Goal: Task Accomplishment & Management: Complete application form

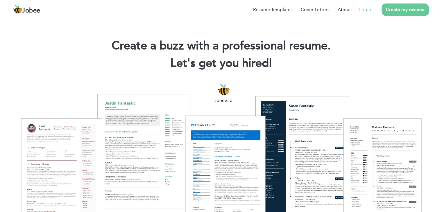
click at [368, 10] on link "Login" at bounding box center [365, 9] width 12 height 7
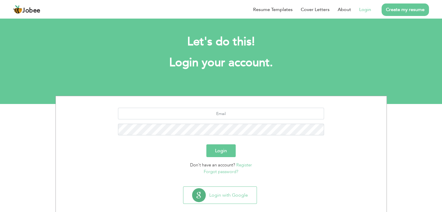
click at [233, 107] on section "Login Don't have an account? Register Forgot password?" at bounding box center [221, 140] width 322 height 88
click at [230, 115] on input "text" at bounding box center [221, 114] width 206 height 12
type input "[EMAIL_ADDRESS][DOMAIN_NAME]"
click at [228, 154] on button "Login" at bounding box center [220, 151] width 29 height 13
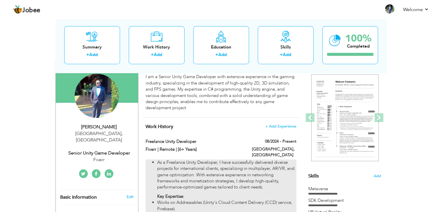
scroll to position [58, 0]
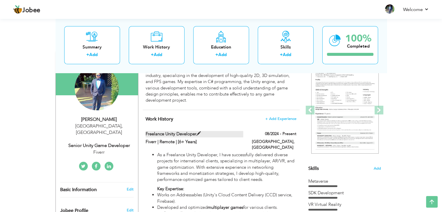
click at [199, 133] on span at bounding box center [199, 134] width 4 height 4
type input "Freelance Unity Developer"
type input "Fiverr | Remote | [6+ Years]"
type input "08/2024"
type input "[GEOGRAPHIC_DATA]"
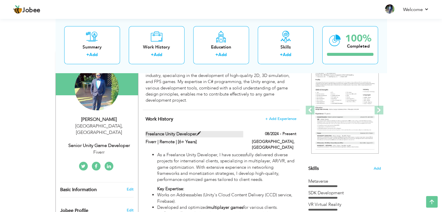
type input "[GEOGRAPHIC_DATA]"
checkbox input "true"
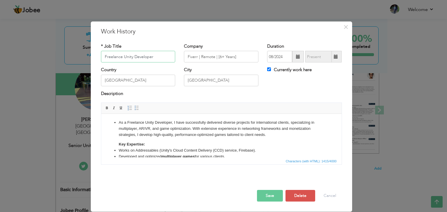
click at [117, 56] on input "Freelance Unity Developer" at bounding box center [138, 57] width 74 height 12
type input "Senior Unity Developer"
click at [265, 193] on button "Save" at bounding box center [270, 196] width 26 height 12
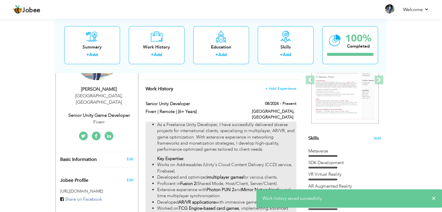
scroll to position [87, 0]
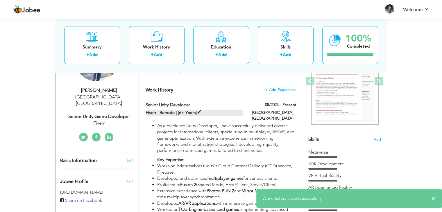
click at [202, 112] on label "Fiverr | Remote | [6+ Years]" at bounding box center [195, 113] width 98 height 6
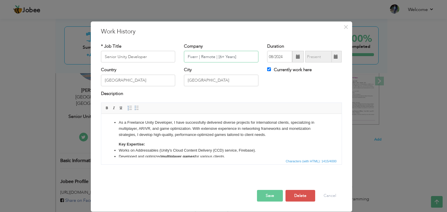
drag, startPoint x: 197, startPoint y: 58, endPoint x: 181, endPoint y: 56, distance: 15.8
click at [181, 56] on div "Company Fiverr | Remote | [6+ Years]" at bounding box center [220, 55] width 83 height 24
type input "Peg Studio | Remote | [6+ Years]"
click at [274, 191] on button "Save" at bounding box center [270, 196] width 26 height 12
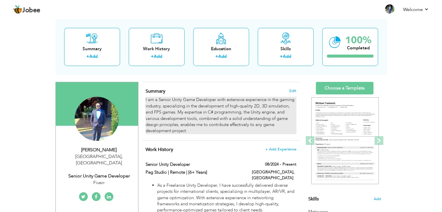
scroll to position [29, 0]
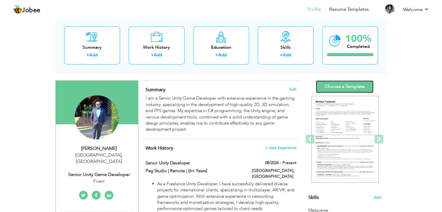
click at [346, 87] on link "Choose a Template" at bounding box center [345, 87] width 58 height 13
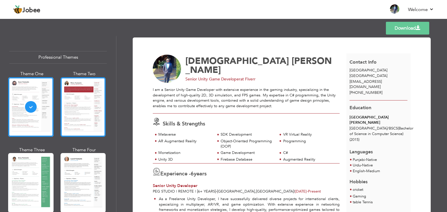
click at [78, 106] on div at bounding box center [82, 107] width 45 height 60
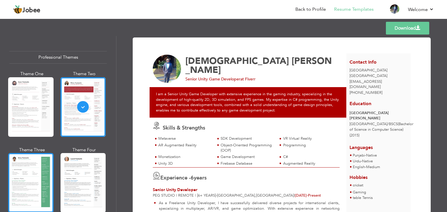
click at [35, 175] on div at bounding box center [30, 183] width 45 height 60
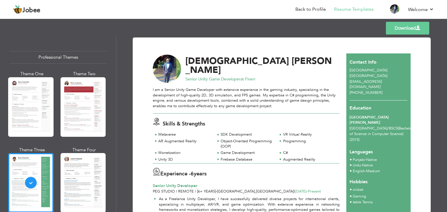
click at [398, 29] on link "Download" at bounding box center [407, 28] width 43 height 13
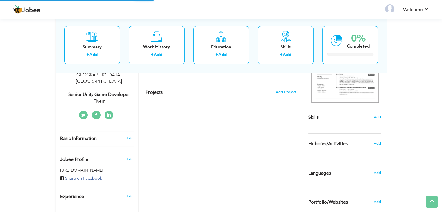
scroll to position [110, 0]
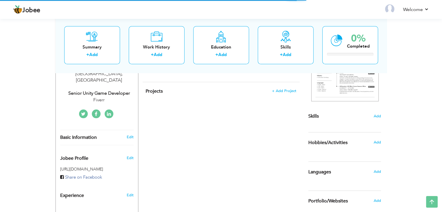
click at [116, 90] on div "Senior Unity Game Developer" at bounding box center [99, 93] width 78 height 7
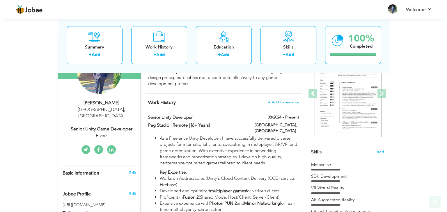
scroll to position [81, 0]
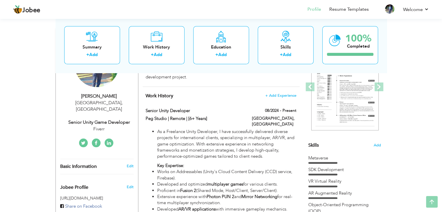
click at [112, 119] on div "Senior Unity Game Developer" at bounding box center [99, 122] width 78 height 7
type input "[DEMOGRAPHIC_DATA]"
type input "Haseeb"
type input "+923204149932"
select select "number:166"
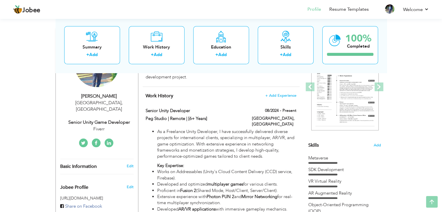
type input "[GEOGRAPHIC_DATA]"
select select "number:8"
type input "Fiverr"
type input "Senior Unity Game Developer"
type input "https://www.linkedin.com/in/muhammad-haseeb-ba0442ab/"
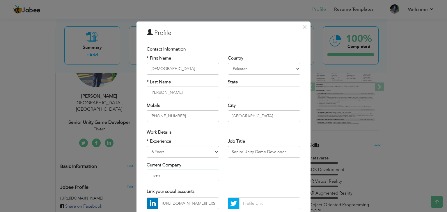
click at [174, 171] on input "Fiverr" at bounding box center [183, 176] width 72 height 12
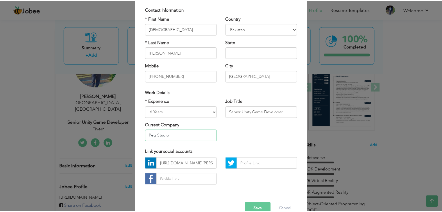
scroll to position [53, 0]
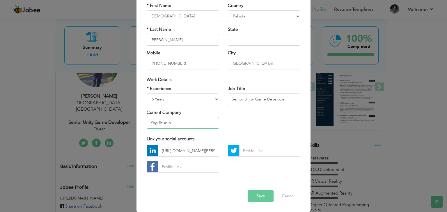
type input "Peg Studio"
click at [260, 197] on button "Save" at bounding box center [260, 196] width 26 height 12
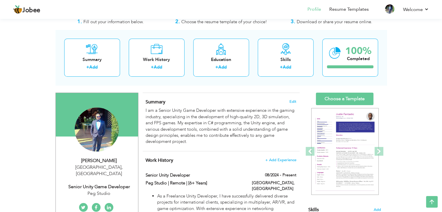
scroll to position [0, 0]
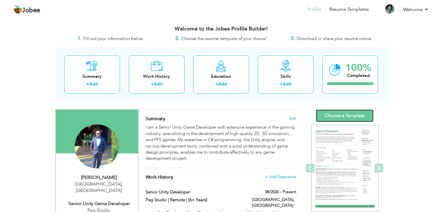
click at [345, 113] on link "Choose a Template" at bounding box center [345, 116] width 58 height 13
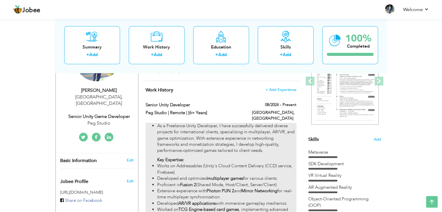
click at [207, 123] on p "As a Freelance Unity Developer, I have successfully delivered diverse projects …" at bounding box center [226, 138] width 139 height 31
type input "Senior Unity Developer"
type input "Peg Studio | Remote | [6+ Years]"
type input "08/2024"
type input "[GEOGRAPHIC_DATA]"
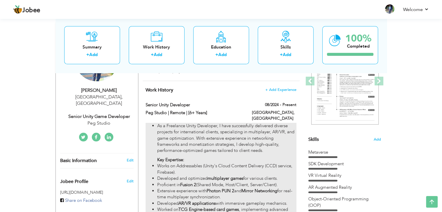
type input "[GEOGRAPHIC_DATA]"
checkbox input "true"
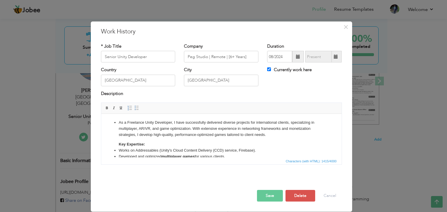
click at [138, 123] on p "As a Freelance Unity Developer, I have successfully delivered diverse projects …" at bounding box center [220, 129] width 205 height 18
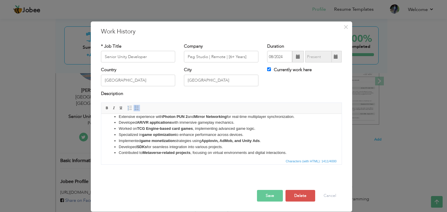
scroll to position [56, 0]
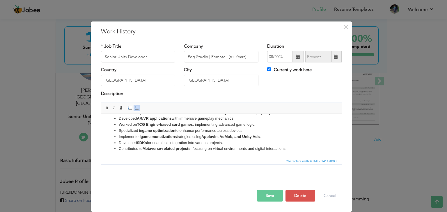
click at [269, 195] on button "Save" at bounding box center [270, 196] width 26 height 12
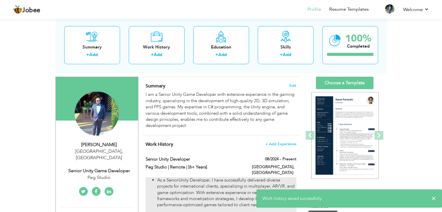
scroll to position [0, 0]
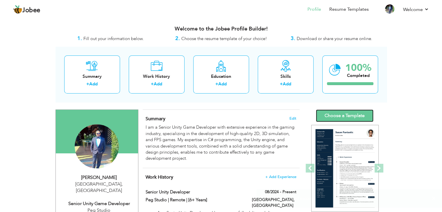
click at [335, 114] on link "Choose a Template" at bounding box center [345, 116] width 58 height 13
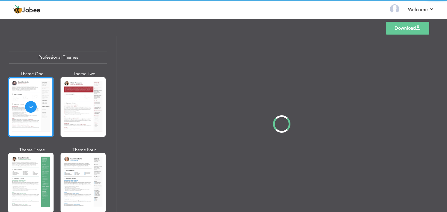
click at [41, 169] on div "Professional Themes Theme One Theme Two Theme Three Theme Four" at bounding box center [223, 124] width 447 height 176
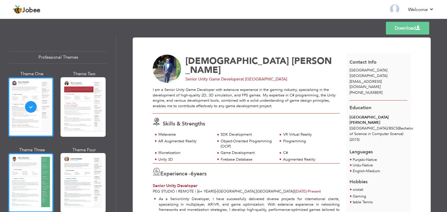
click at [41, 169] on div at bounding box center [30, 183] width 45 height 60
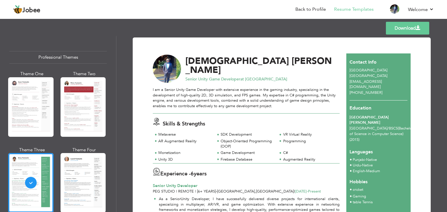
click at [408, 27] on link "Download" at bounding box center [407, 28] width 43 height 13
